Goal: Information Seeking & Learning: Learn about a topic

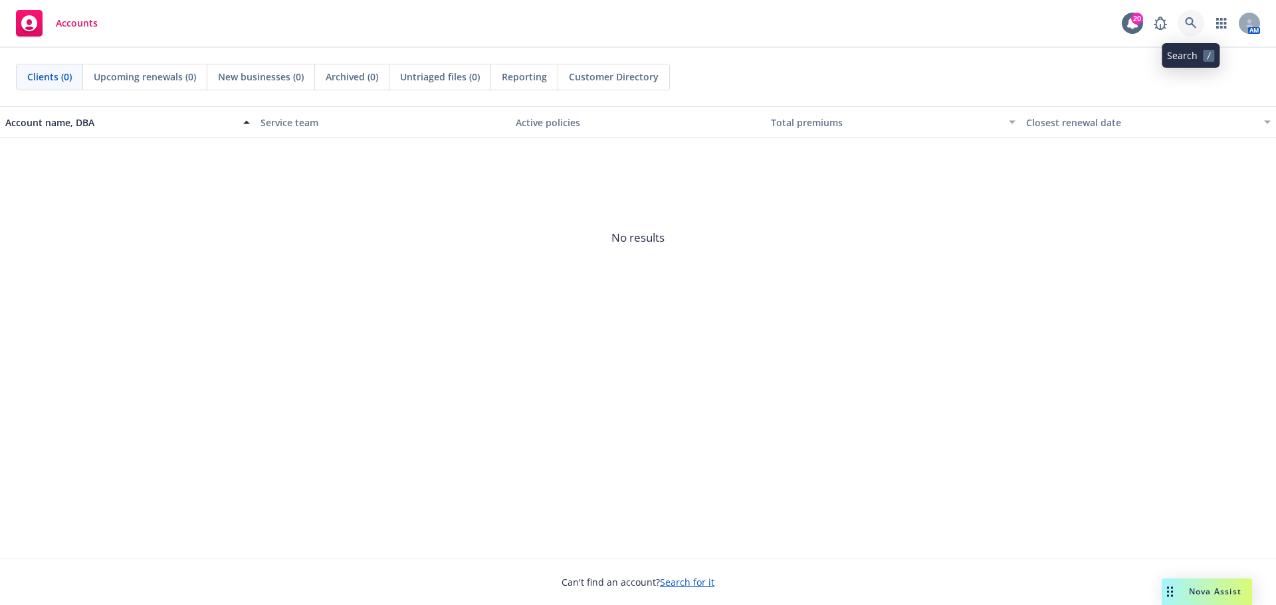
click at [1190, 24] on icon at bounding box center [1190, 22] width 11 height 11
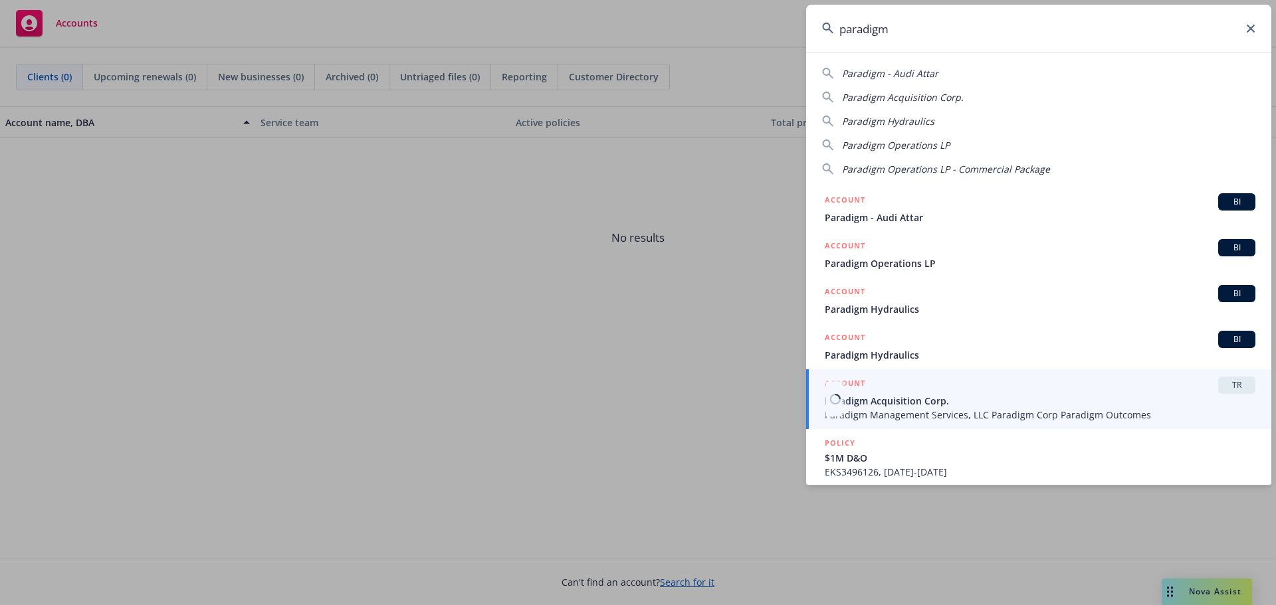
type input "paradigm"
click at [919, 405] on span "Paradigm Acquisition Corp." at bounding box center [1039, 401] width 430 height 14
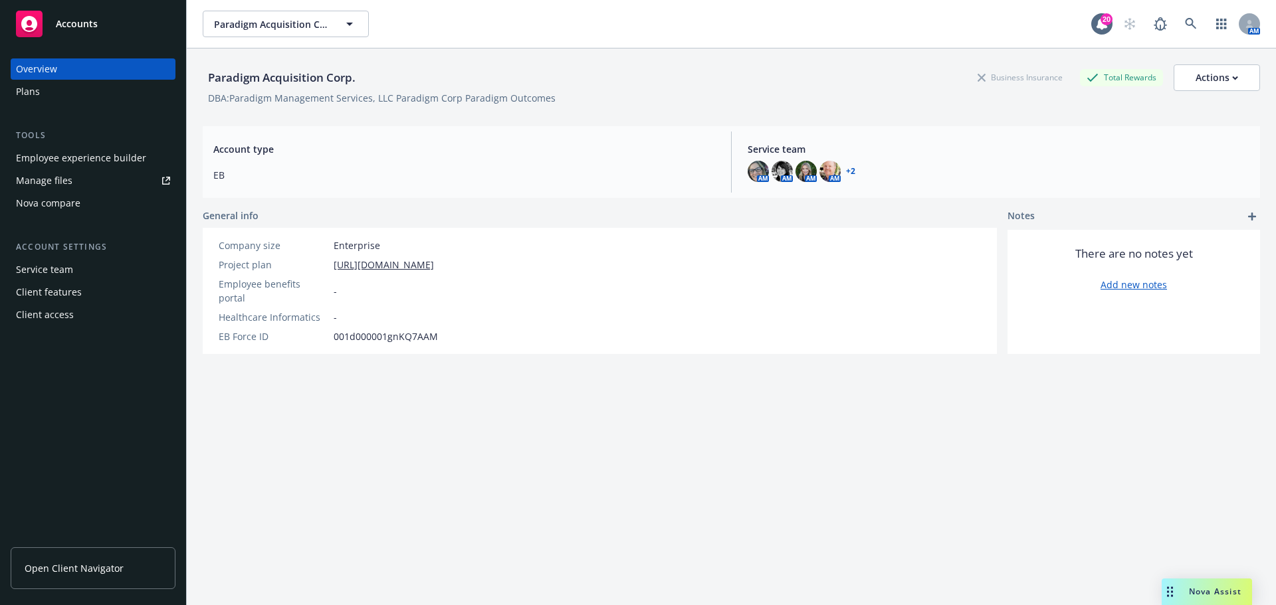
click at [90, 574] on span "Open Client Navigator" at bounding box center [74, 568] width 99 height 14
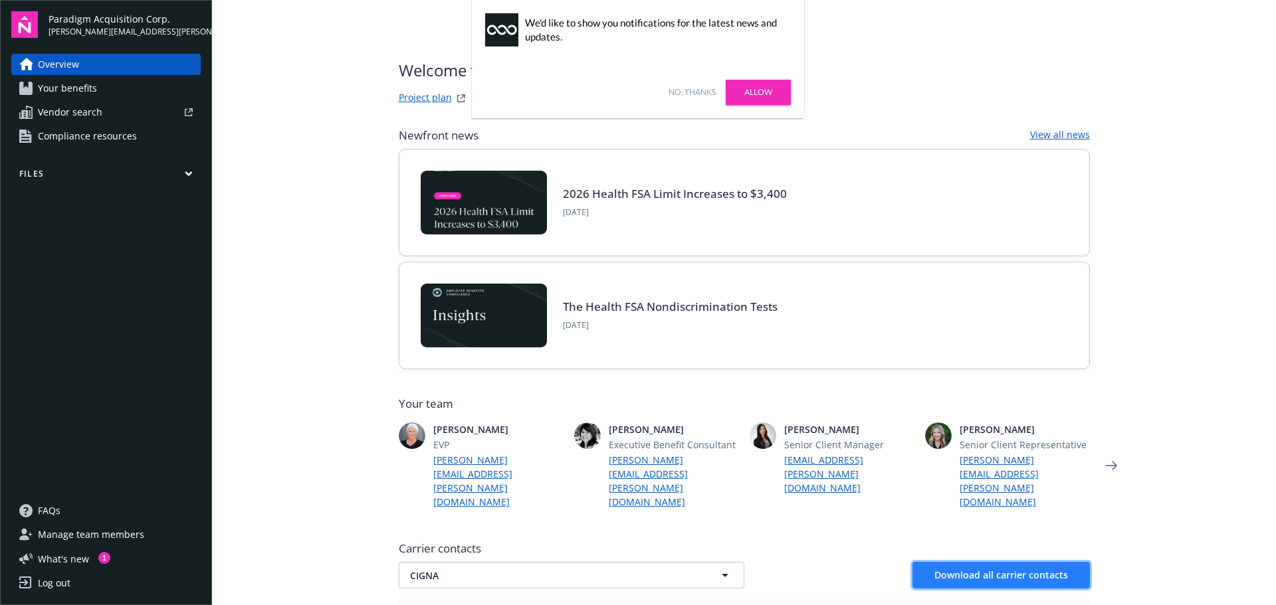
click at [955, 569] on span "Download all carrier contacts" at bounding box center [1001, 575] width 134 height 13
click at [72, 86] on span "Your benefits" at bounding box center [67, 88] width 59 height 21
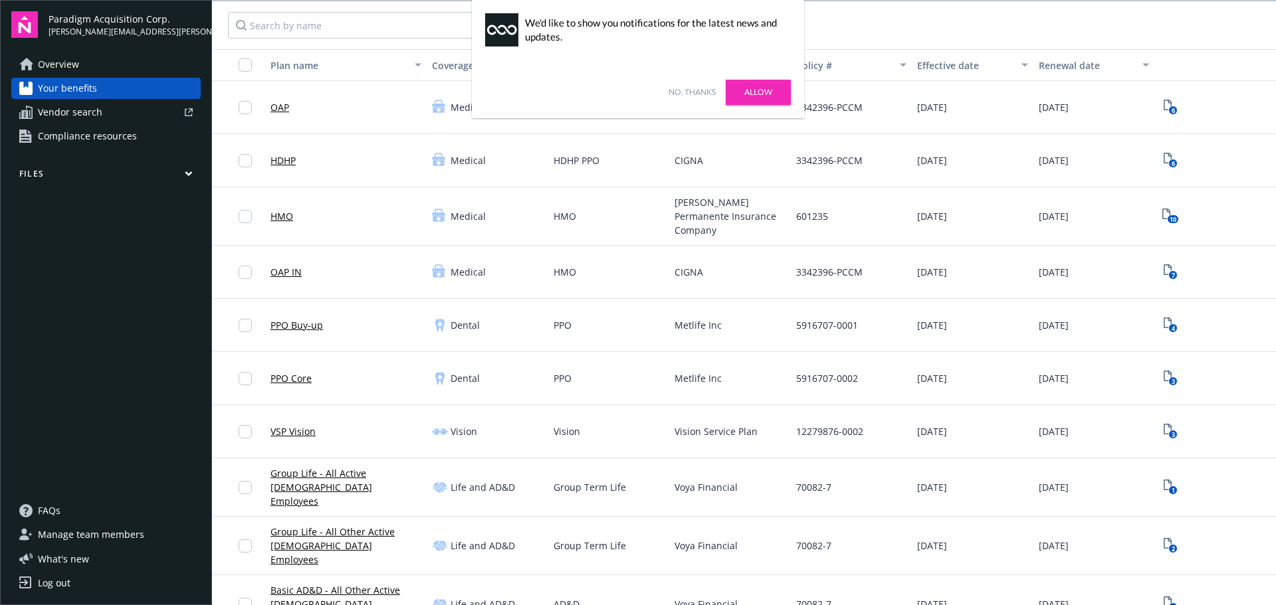
click at [763, 91] on link "Allow" at bounding box center [757, 92] width 65 height 25
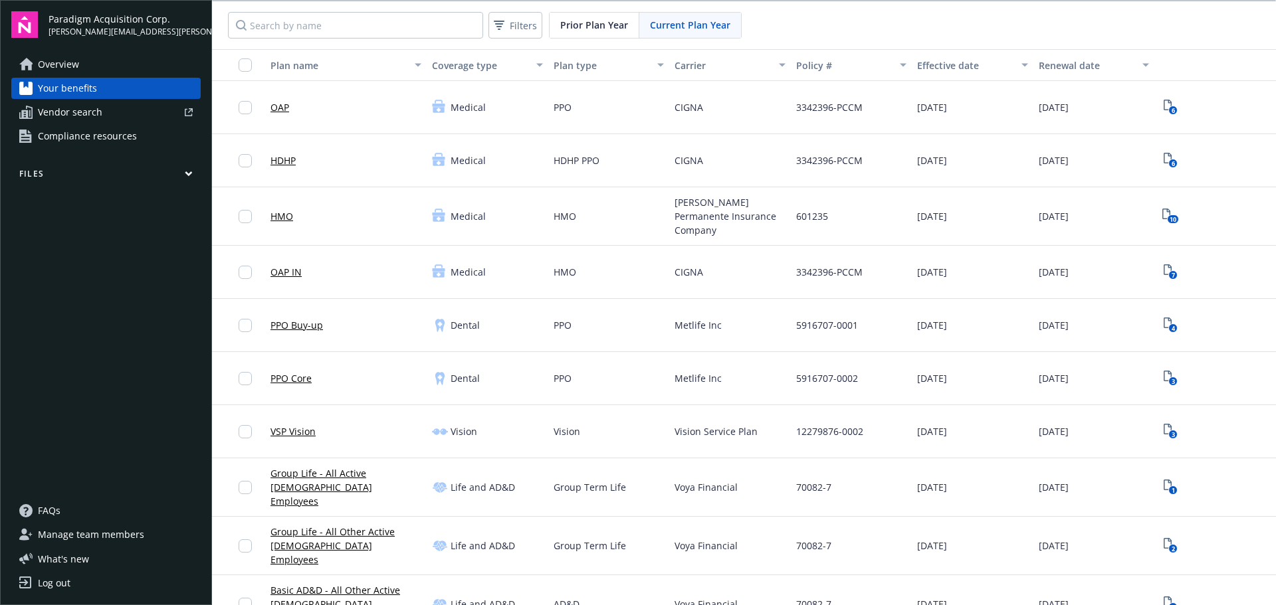
click at [187, 171] on icon "button" at bounding box center [189, 174] width 8 height 6
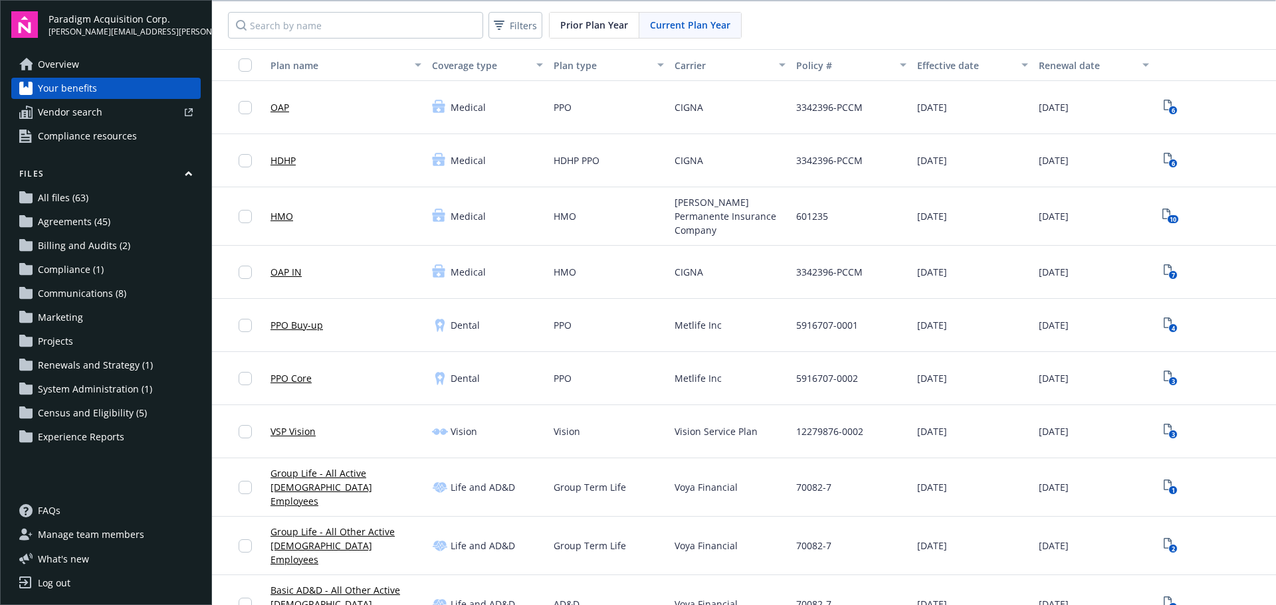
click at [52, 292] on span "Communications (8)" at bounding box center [82, 293] width 88 height 21
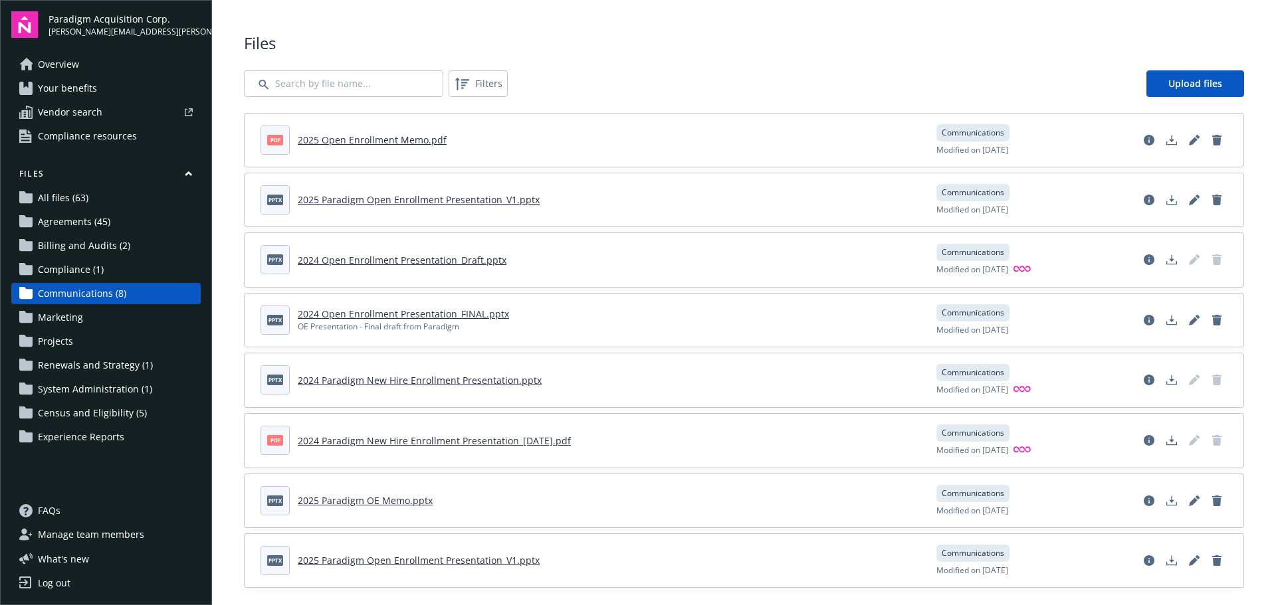
click at [450, 197] on link "2025 Paradigm Open Enrollment Presentation_V1.pptx" at bounding box center [419, 199] width 242 height 13
